Goal: Transaction & Acquisition: Purchase product/service

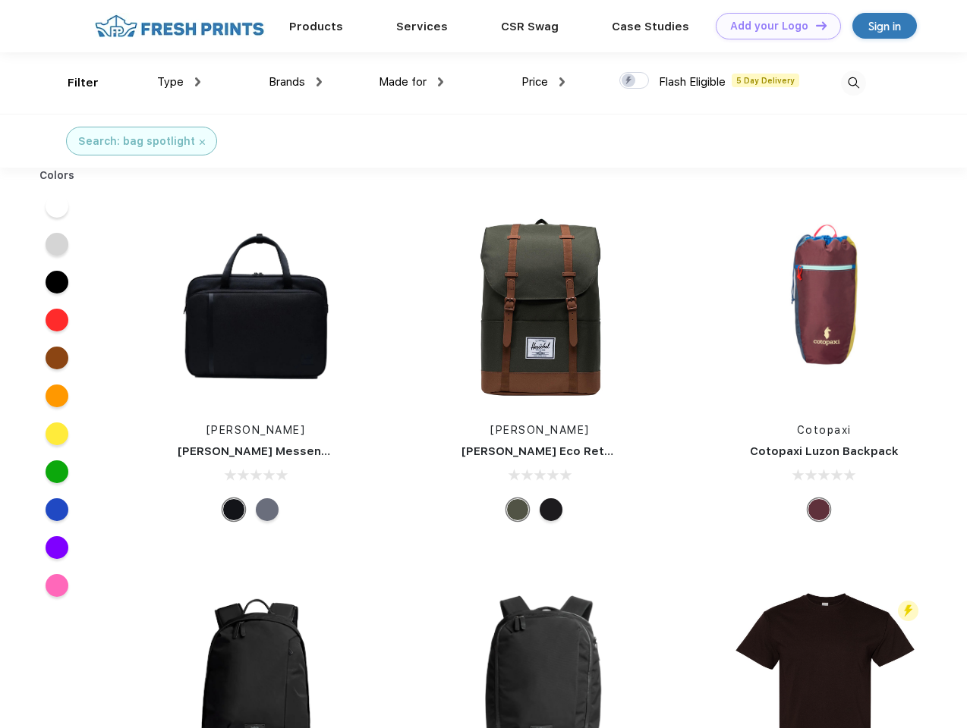
click at [772, 26] on link "Add your Logo Design Tool" at bounding box center [777, 26] width 125 height 27
click at [0, 0] on div "Design Tool" at bounding box center [0, 0] width 0 height 0
click at [814, 25] on link "Add your Logo Design Tool" at bounding box center [777, 26] width 125 height 27
click at [73, 83] on div "Filter" at bounding box center [83, 82] width 31 height 17
click at [179, 82] on span "Type" at bounding box center [170, 82] width 27 height 14
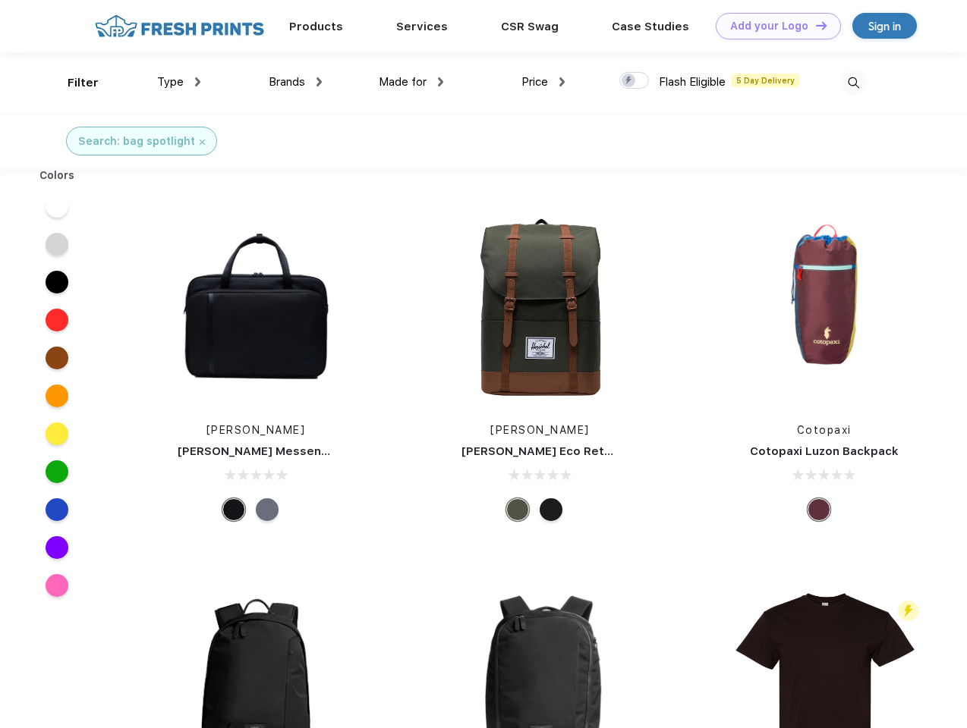
click at [295, 82] on span "Brands" at bounding box center [287, 82] width 36 height 14
click at [411, 82] on span "Made for" at bounding box center [403, 82] width 48 height 14
click at [543, 82] on span "Price" at bounding box center [534, 82] width 27 height 14
click at [634, 81] on div at bounding box center [634, 80] width 30 height 17
click at [629, 81] on input "checkbox" at bounding box center [624, 76] width 10 height 10
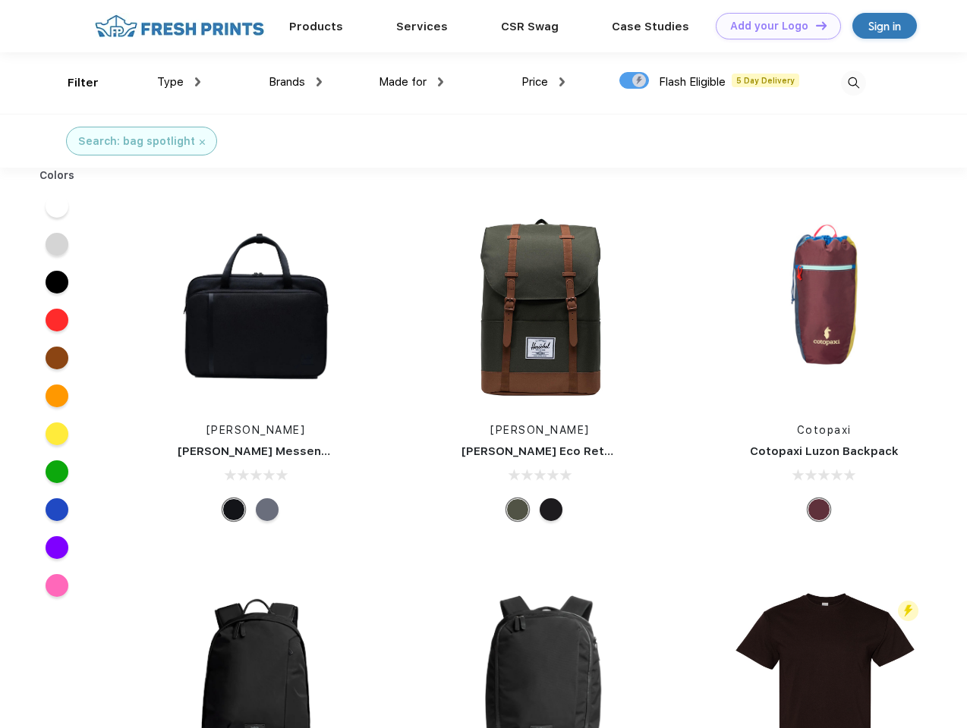
click at [853, 83] on img at bounding box center [853, 83] width 25 height 25
